Goal: Information Seeking & Learning: Learn about a topic

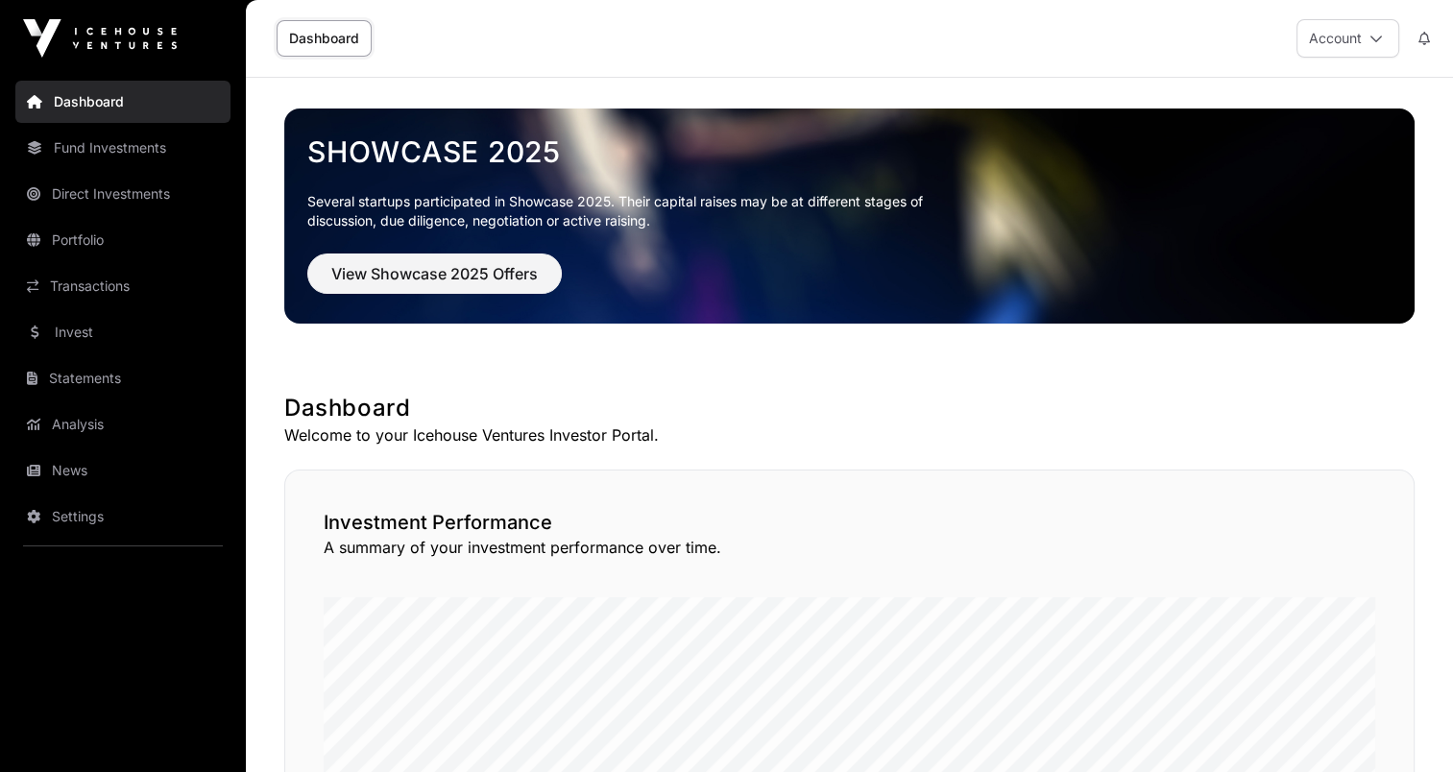
click at [81, 158] on link "Fund Investments" at bounding box center [122, 148] width 215 height 42
click at [88, 141] on link "Fund Investments" at bounding box center [122, 148] width 215 height 42
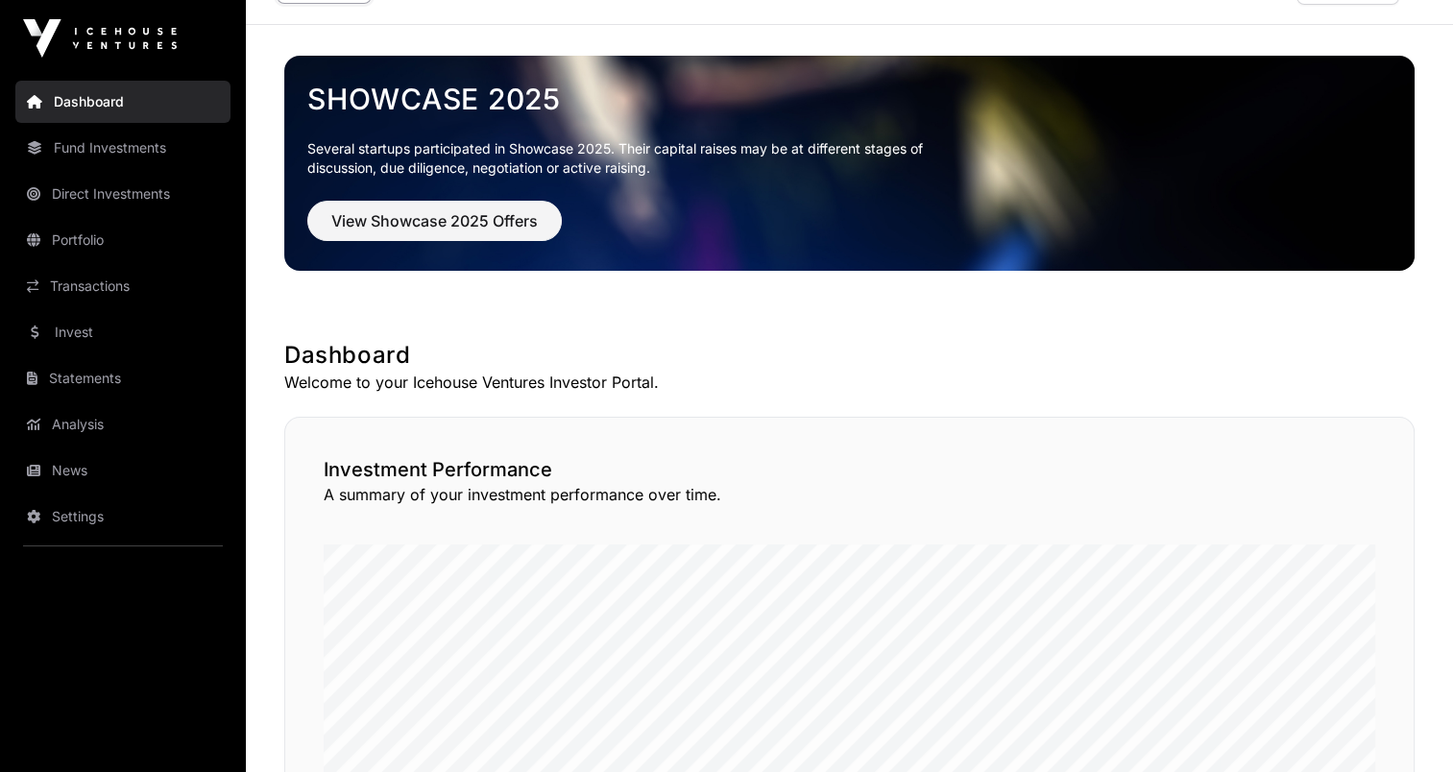
scroll to position [96, 0]
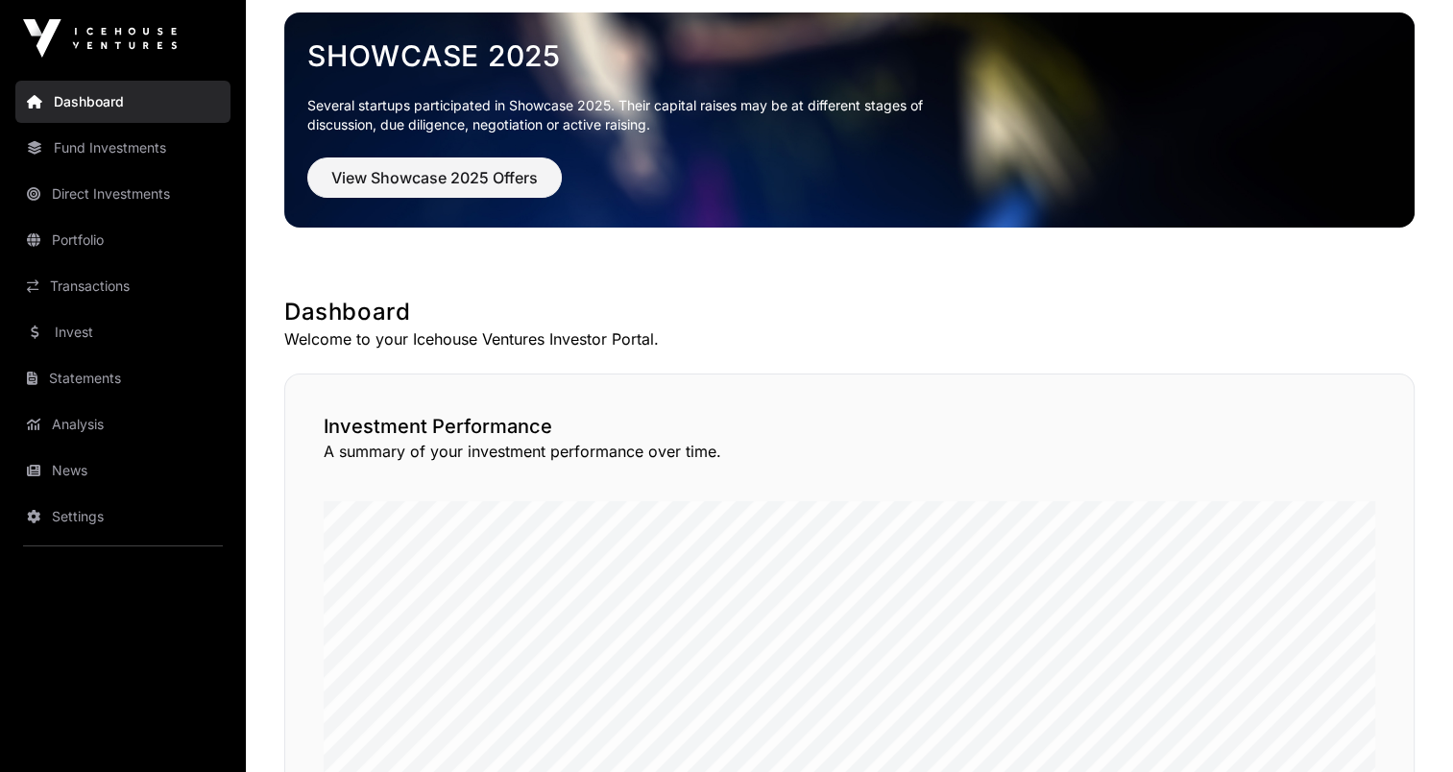
click at [79, 231] on link "Portfolio" at bounding box center [122, 240] width 215 height 42
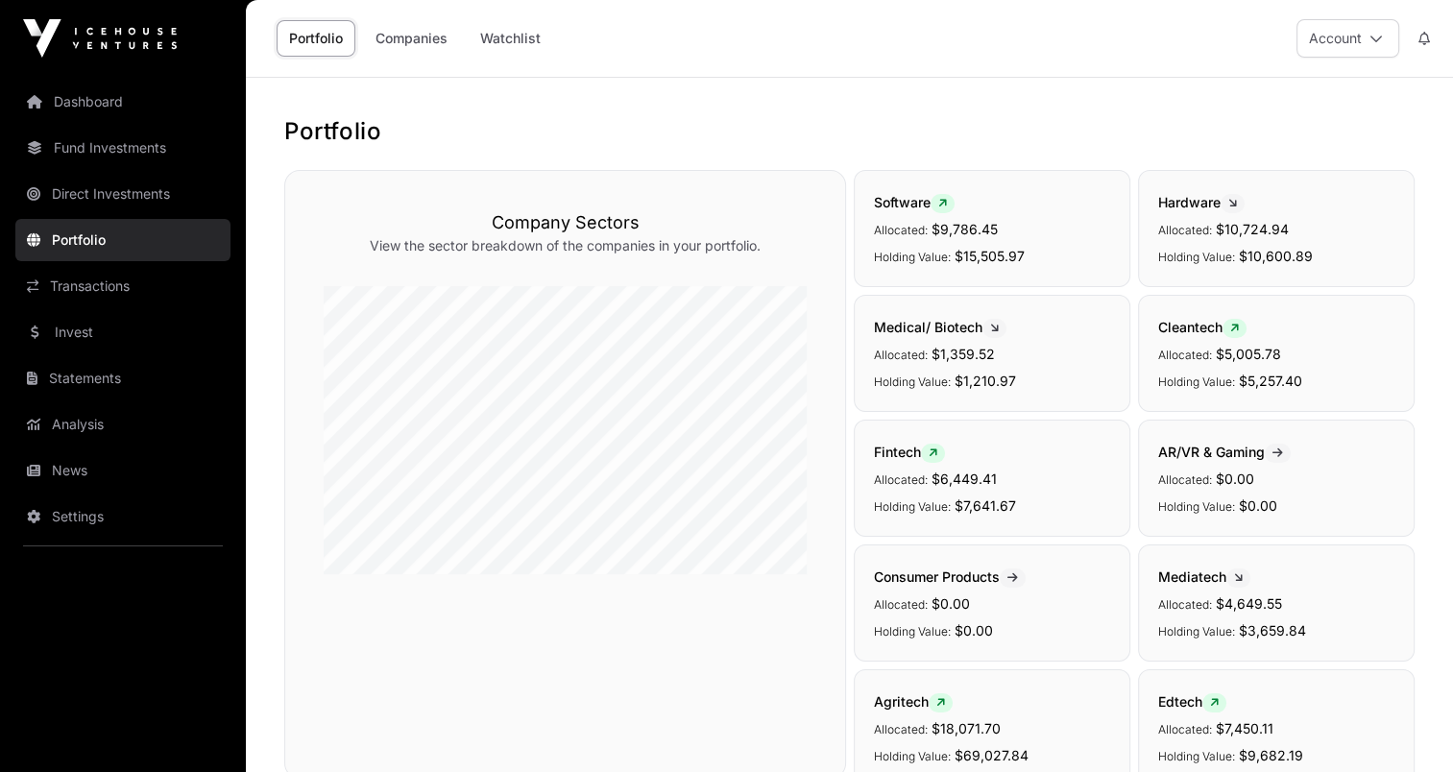
click at [396, 38] on link "Companies" at bounding box center [411, 38] width 97 height 36
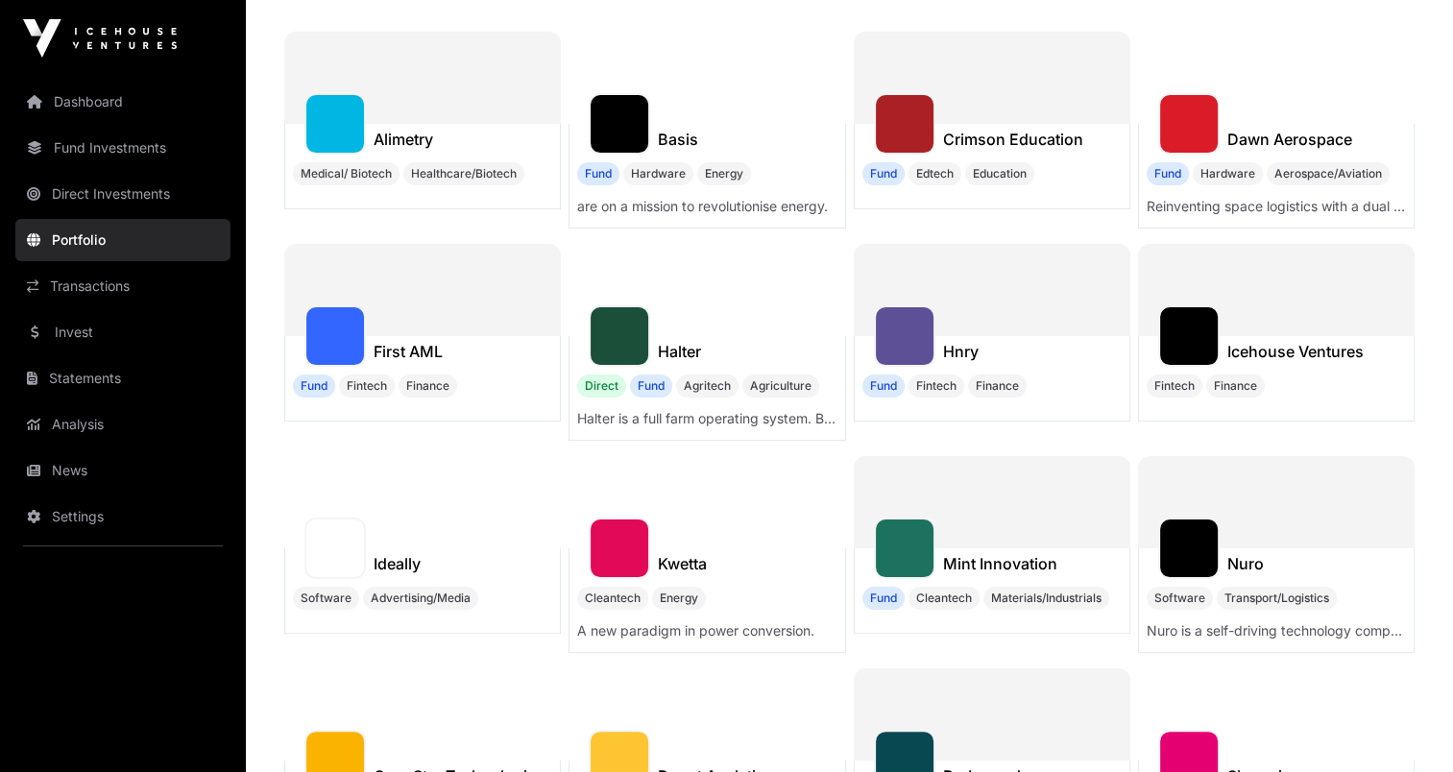
scroll to position [384, 0]
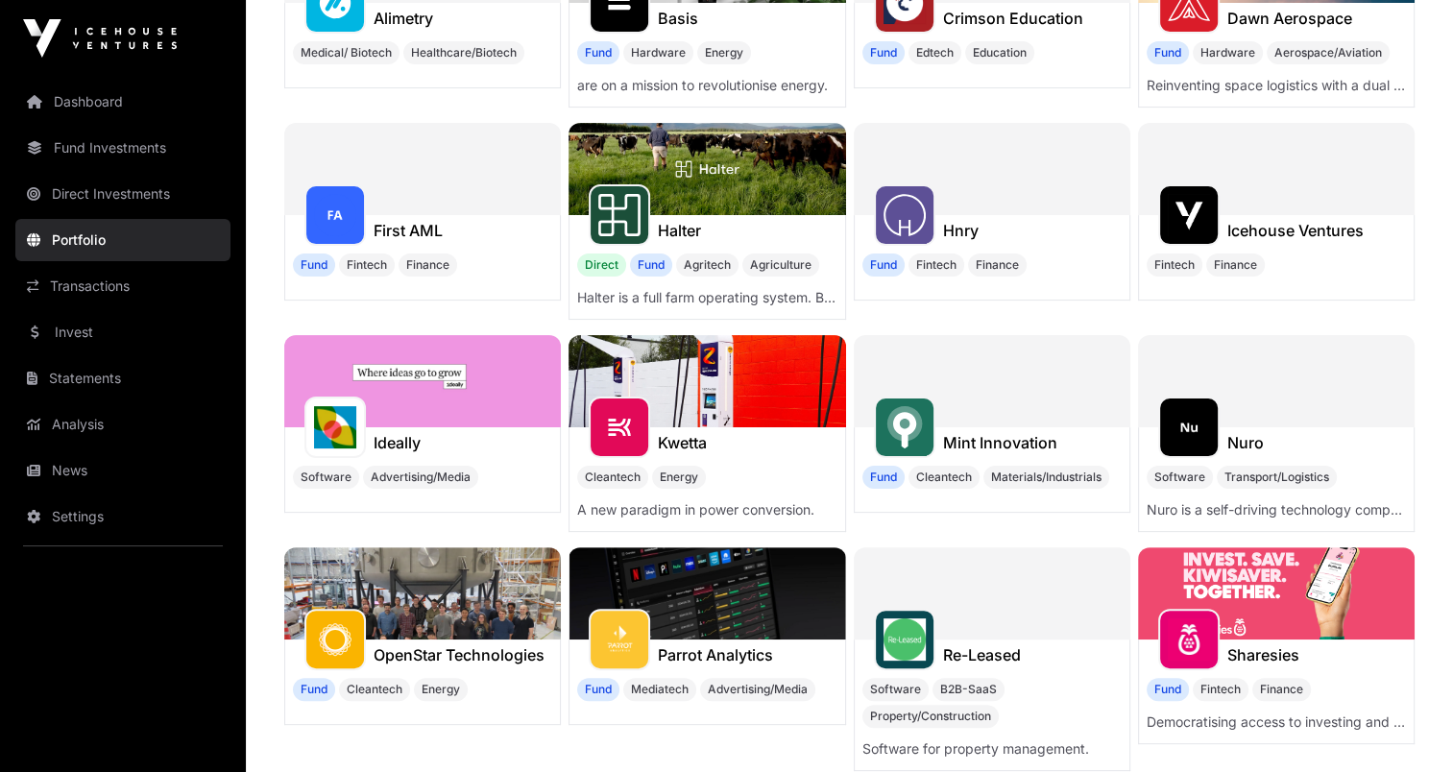
click at [1001, 414] on div at bounding box center [992, 381] width 277 height 92
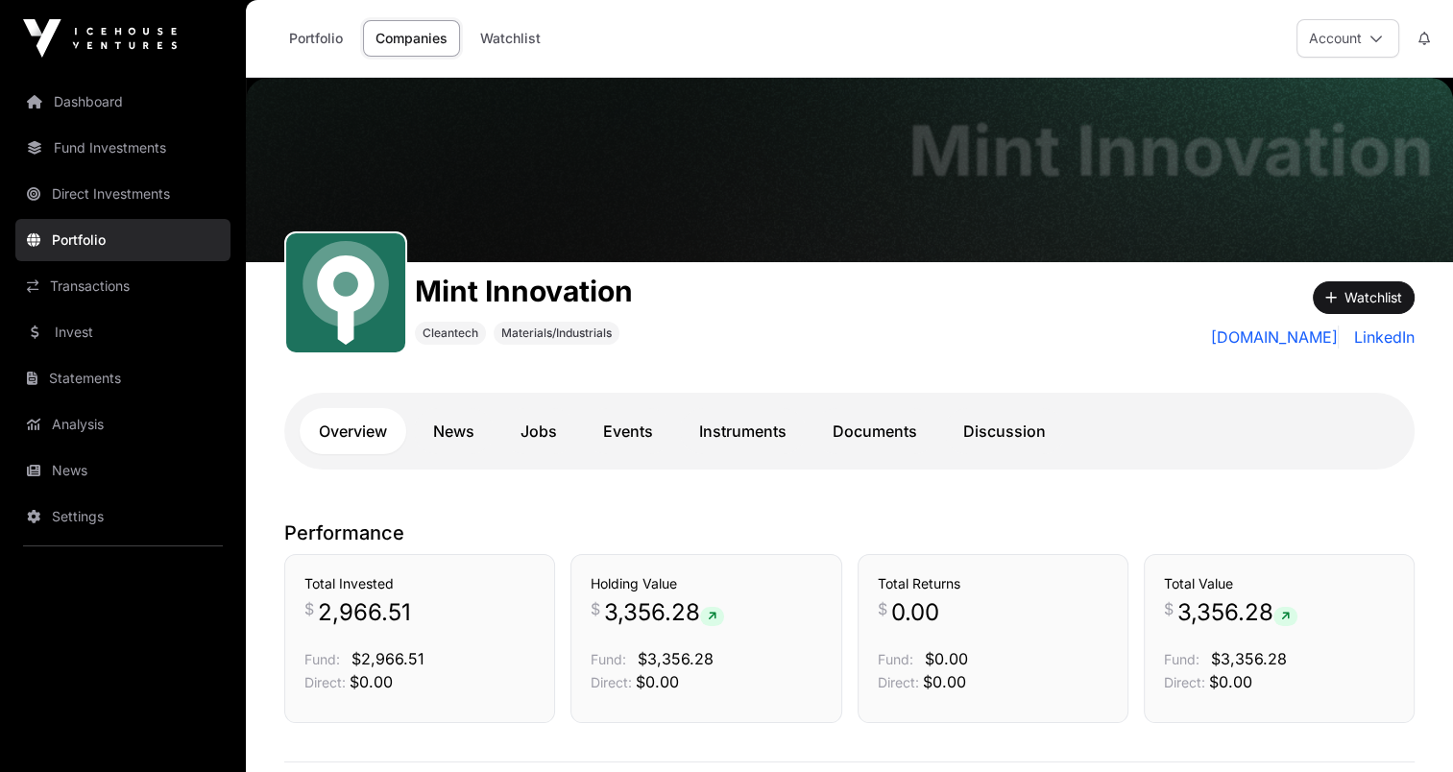
click at [486, 435] on link "News" at bounding box center [454, 431] width 80 height 46
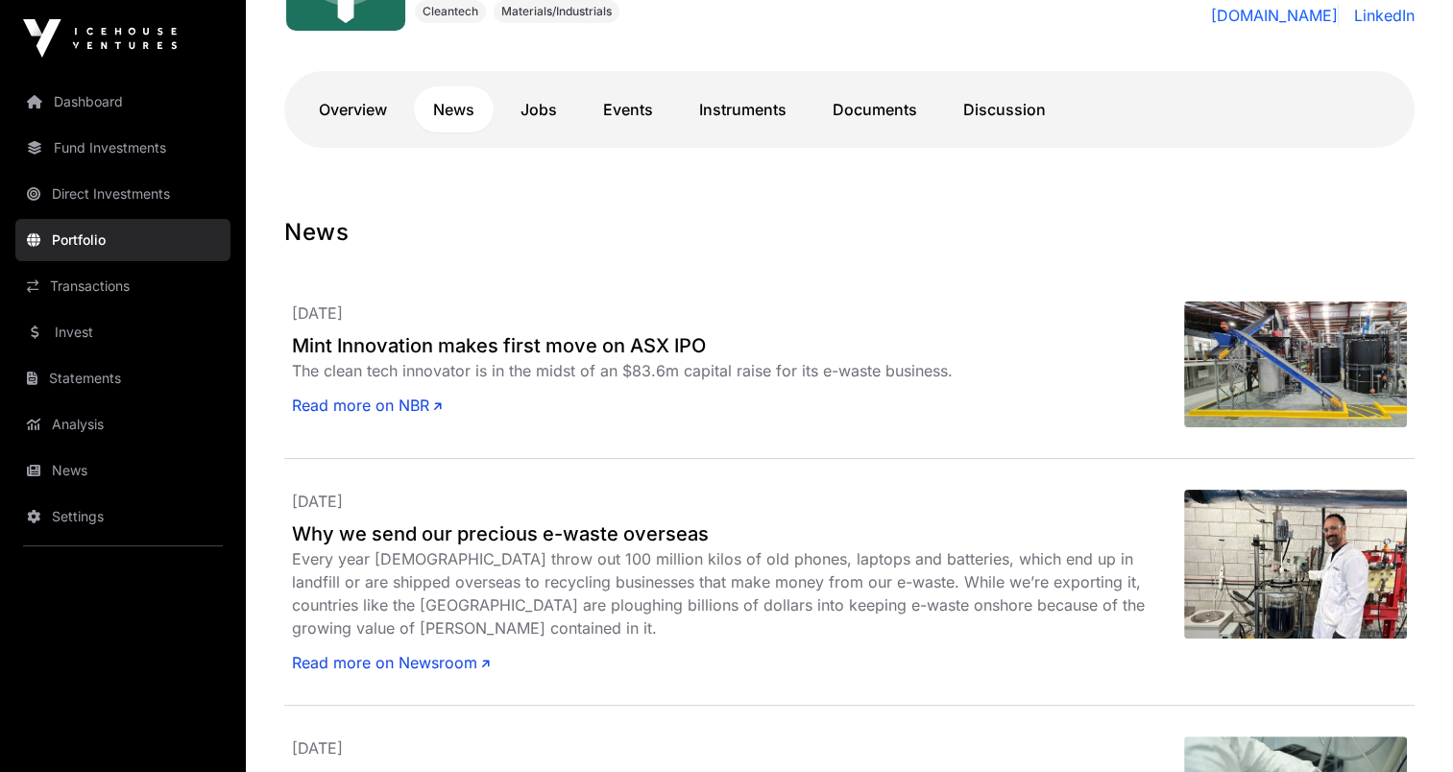
scroll to position [96, 0]
